Goal: Transaction & Acquisition: Purchase product/service

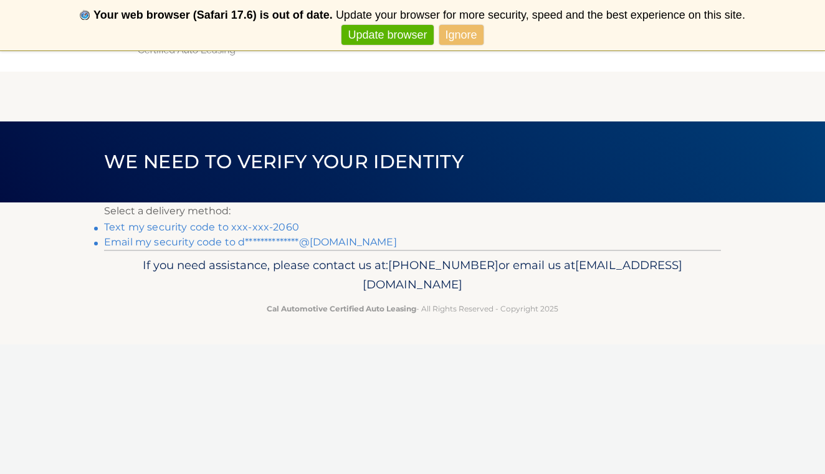
click at [207, 229] on link "Text my security code to xxx-xxx-2060" at bounding box center [201, 227] width 195 height 12
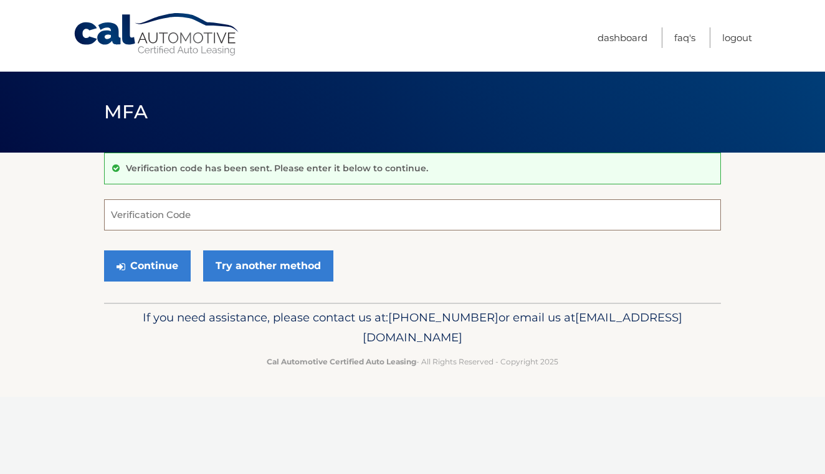
click at [194, 215] on input "Verification Code" at bounding box center [412, 214] width 617 height 31
type input "754068"
click at [151, 262] on button "Continue" at bounding box center [147, 266] width 87 height 31
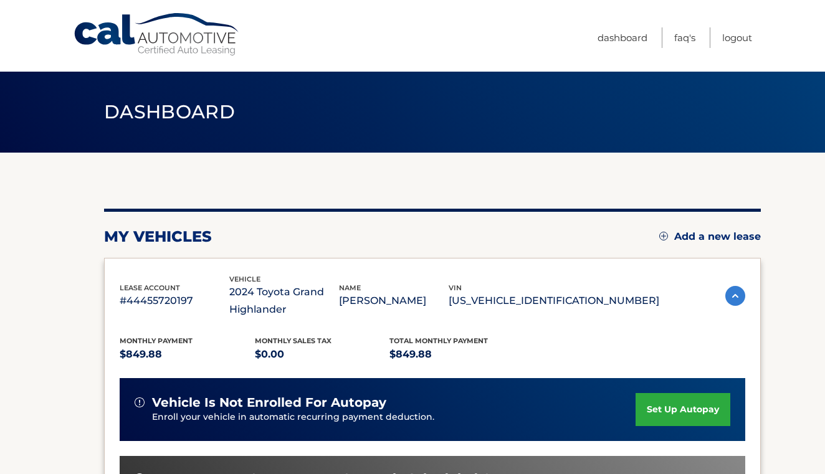
click at [151, 262] on div "lease account #44455720197 vehicle 2024 Toyota Grand Highlander name DELBIS VIZ…" at bounding box center [432, 449] width 657 height 383
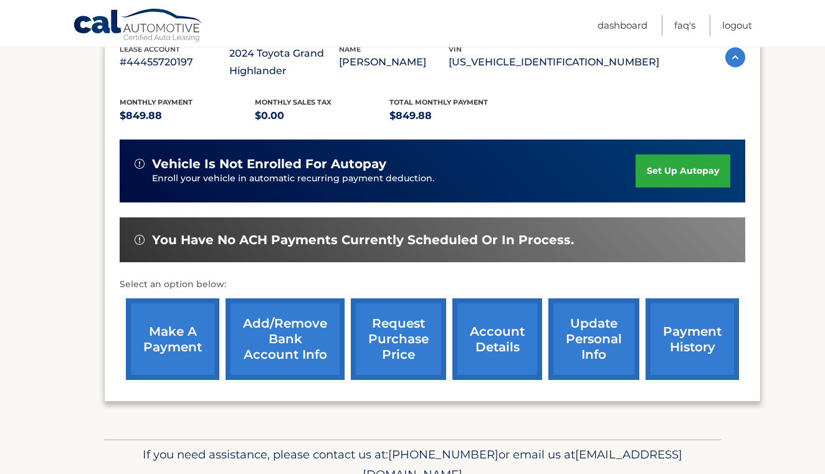
scroll to position [252, 0]
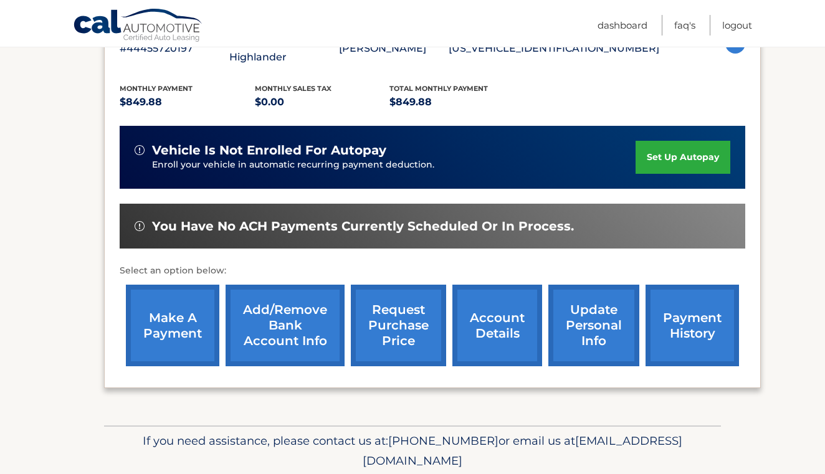
click at [170, 336] on link "make a payment" at bounding box center [173, 326] width 94 height 82
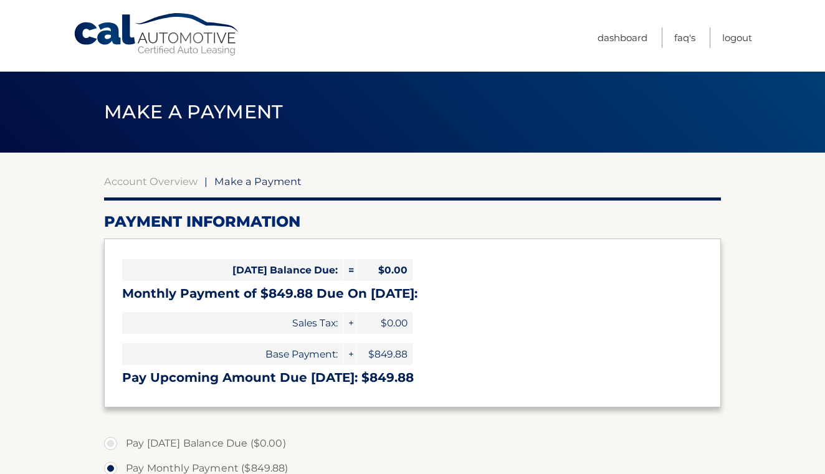
select select "M2JiM2U4YWQtYTFiMi00MTI5LWE4MTgtOWJiZjQ2MDA4ZTg4"
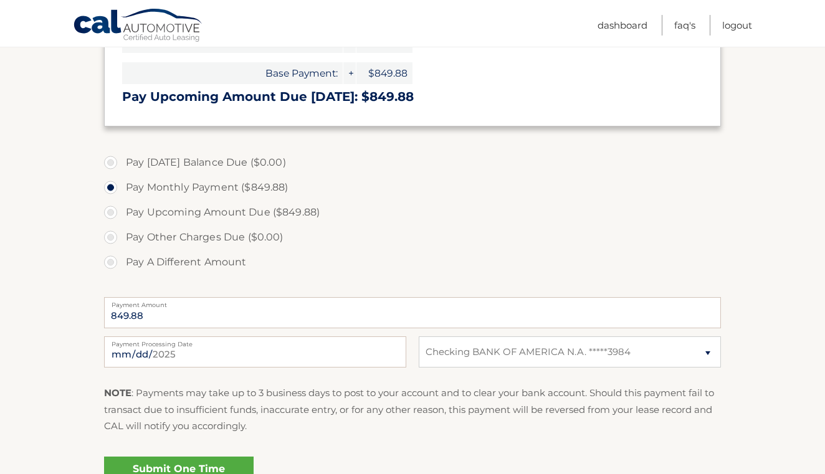
scroll to position [282, 0]
click at [210, 346] on input "2025-09-30" at bounding box center [255, 350] width 302 height 31
type input "2025-10-17"
click at [303, 451] on div "Submit One Time Payment" at bounding box center [412, 473] width 617 height 45
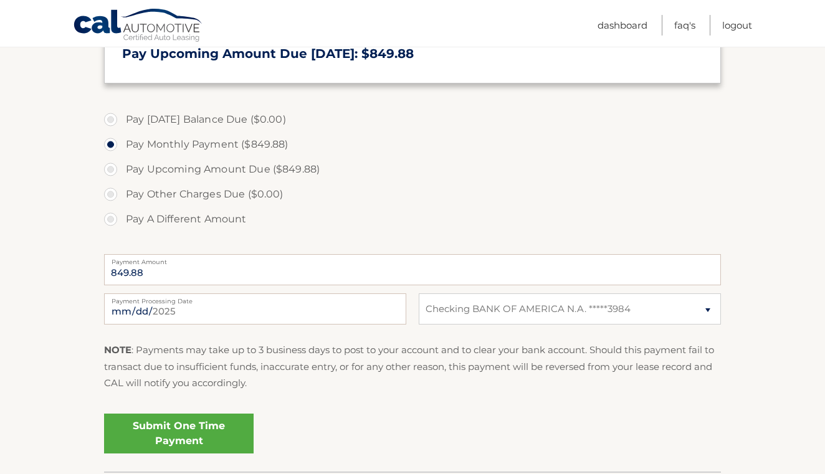
scroll to position [330, 0]
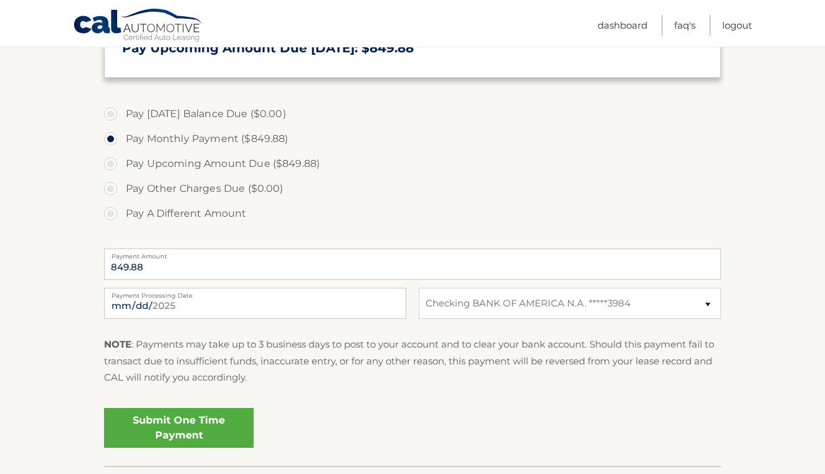
click at [217, 427] on link "Submit One Time Payment" at bounding box center [179, 428] width 150 height 40
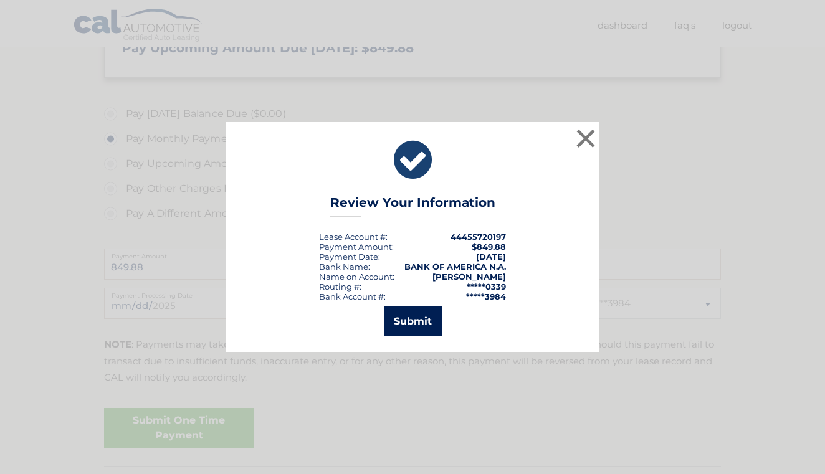
click at [410, 325] on button "Submit" at bounding box center [413, 322] width 58 height 30
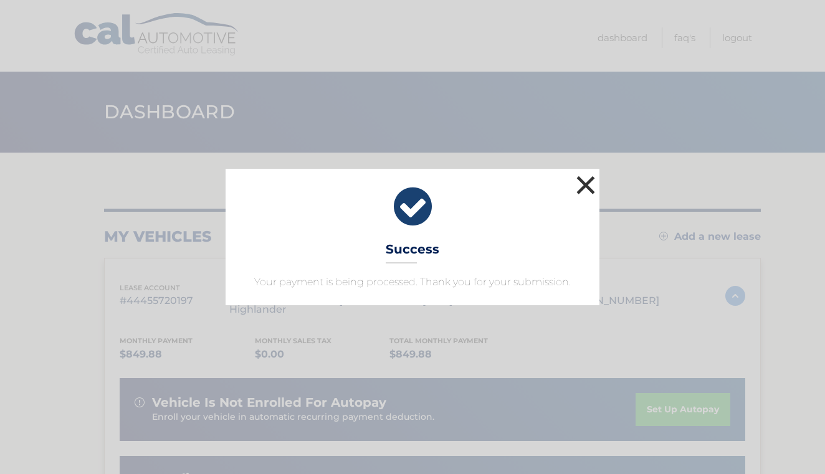
click at [588, 185] on button "×" at bounding box center [585, 185] width 25 height 25
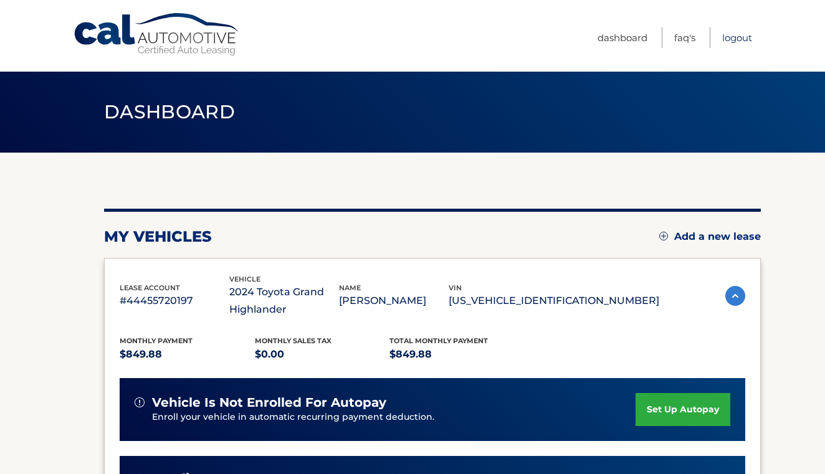
click at [737, 41] on link "Logout" at bounding box center [737, 37] width 30 height 21
